Goal: Task Accomplishment & Management: Use online tool/utility

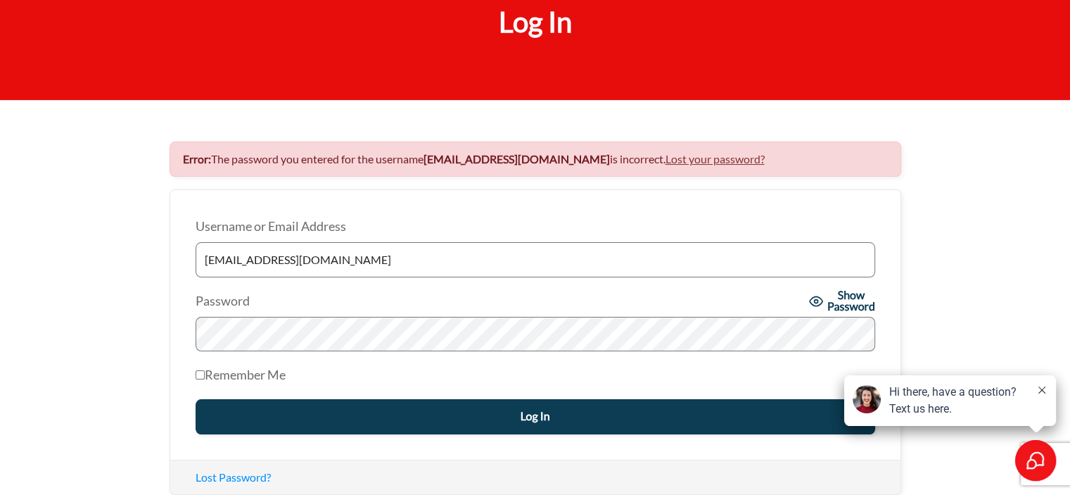
scroll to position [141, 0]
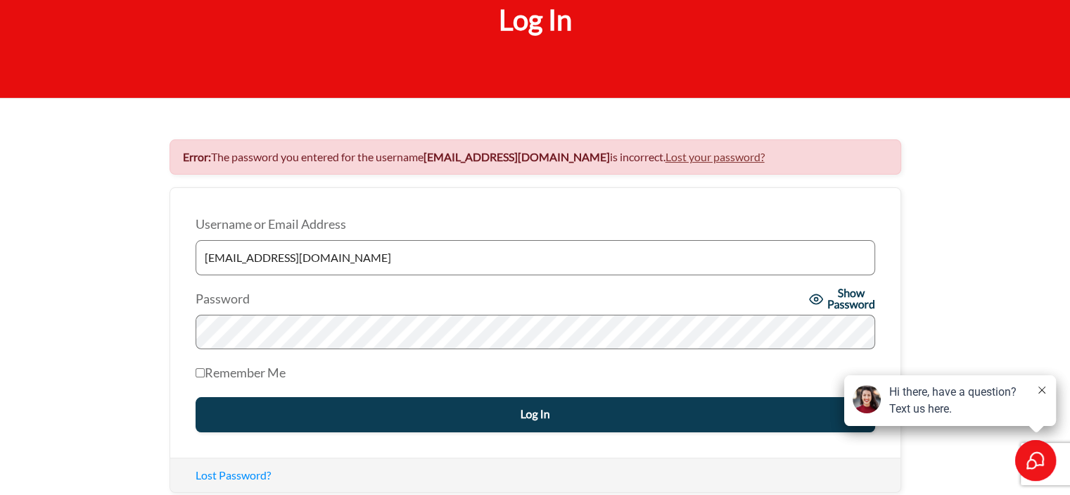
click at [197, 369] on input "Remember Me" at bounding box center [200, 372] width 9 height 9
checkbox input "true"
click at [281, 414] on input "Log In" at bounding box center [536, 414] width 680 height 35
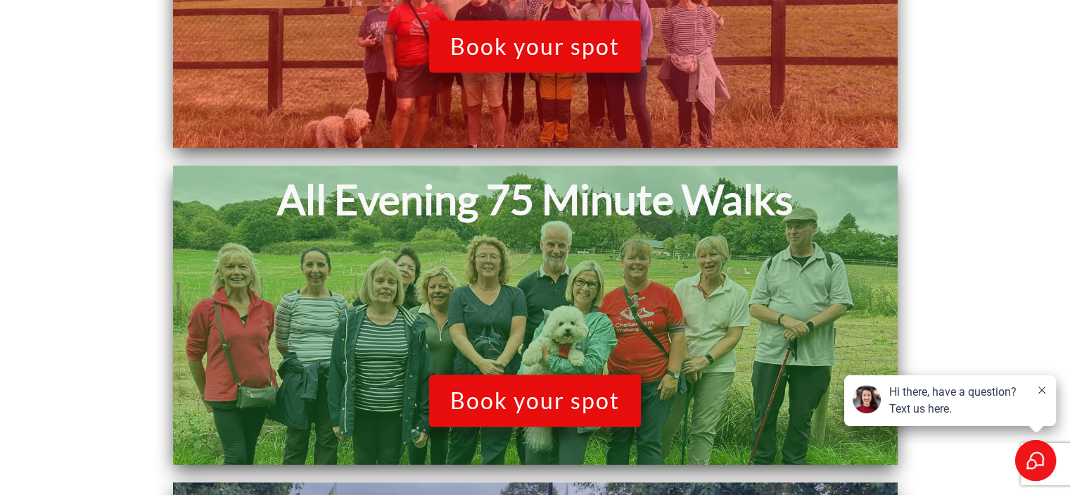
scroll to position [1548, 0]
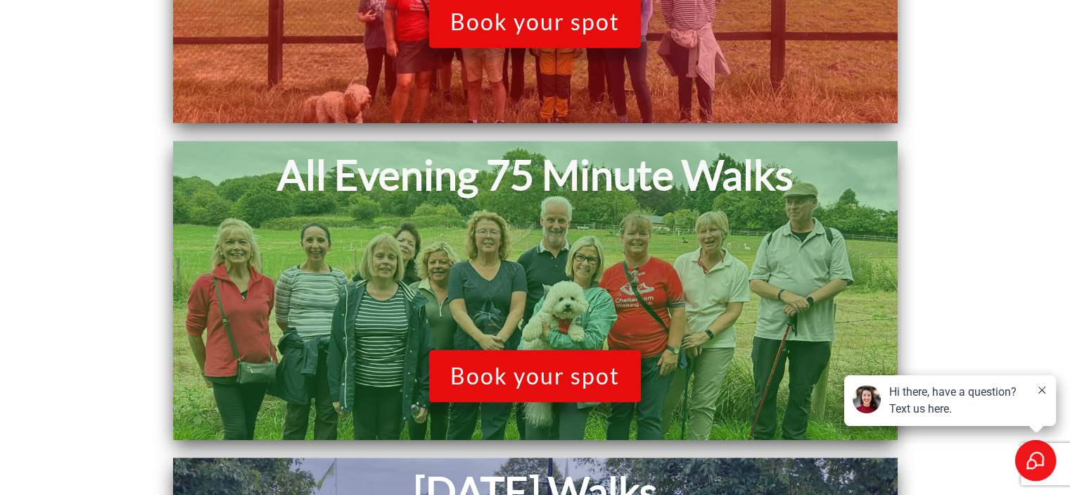
click at [529, 370] on span "Book your spot" at bounding box center [535, 375] width 170 height 27
